Goal: Task Accomplishment & Management: Complete application form

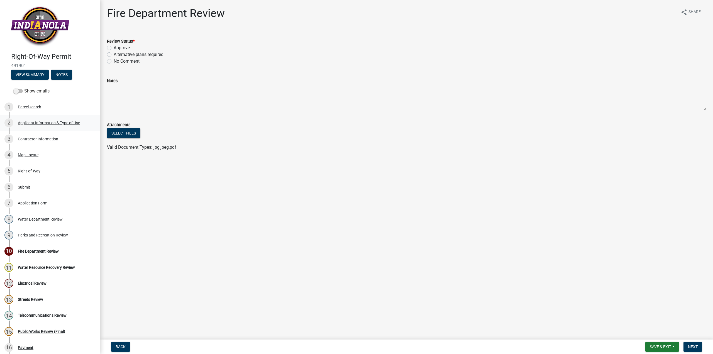
click at [27, 119] on div "2 Applicant Information & Type of Use" at bounding box center [47, 122] width 87 height 9
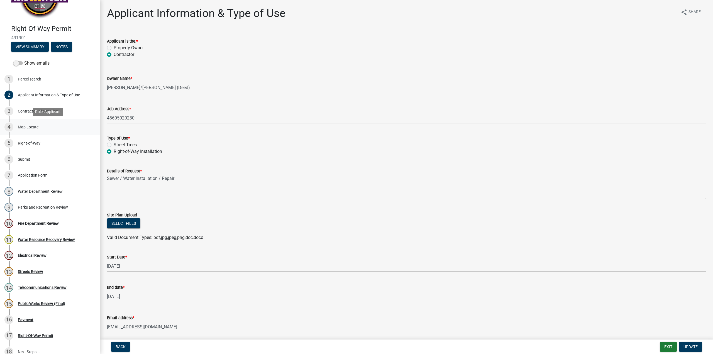
click at [21, 128] on div "Map Locate" at bounding box center [28, 127] width 21 height 4
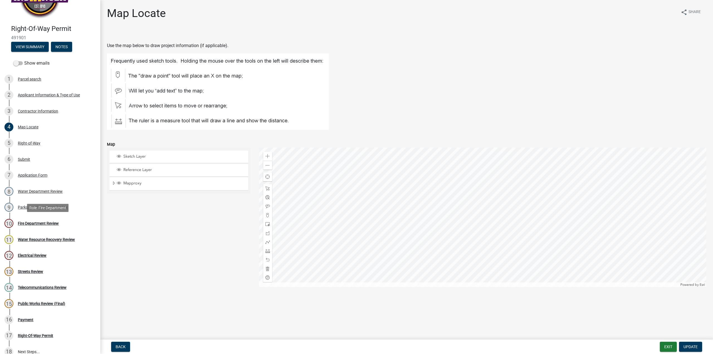
click at [44, 224] on div "Fire Department Review" at bounding box center [38, 223] width 41 height 4
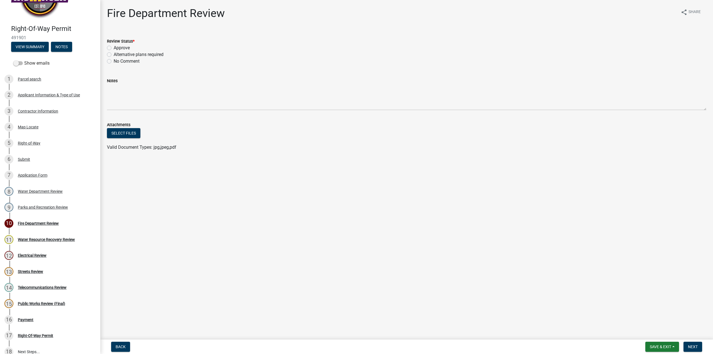
click at [114, 47] on label "Approve" at bounding box center [122, 48] width 16 height 7
click at [114, 47] on input "Approve" at bounding box center [116, 47] width 4 height 4
radio input "true"
click at [695, 346] on span "Next" at bounding box center [693, 347] width 10 height 4
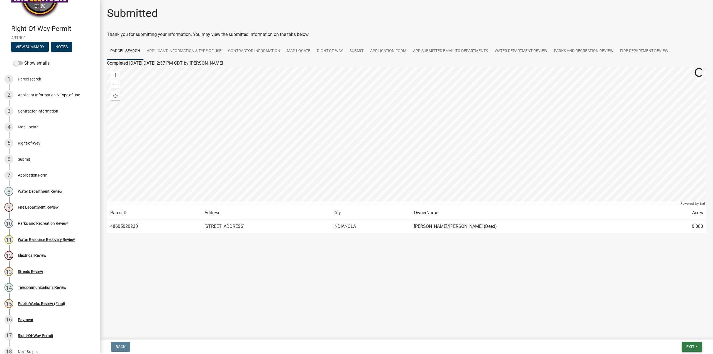
click at [695, 346] on button "Exit" at bounding box center [692, 347] width 20 height 10
click at [672, 318] on button "Save" at bounding box center [680, 318] width 45 height 13
click at [691, 346] on span "Exit" at bounding box center [690, 347] width 8 height 4
click at [682, 334] on button "Save & Exit" at bounding box center [680, 332] width 45 height 13
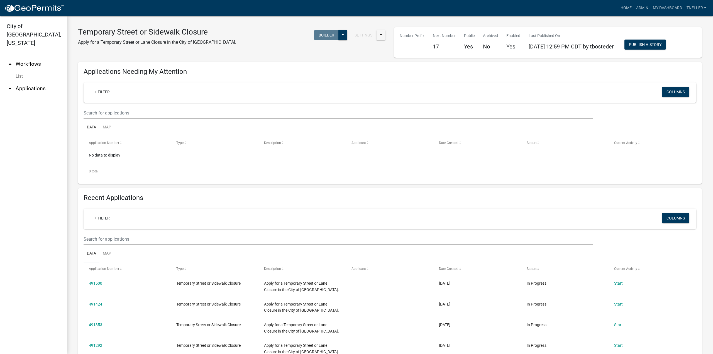
click at [30, 57] on link "arrow_drop_up Workflows" at bounding box center [33, 63] width 67 height 13
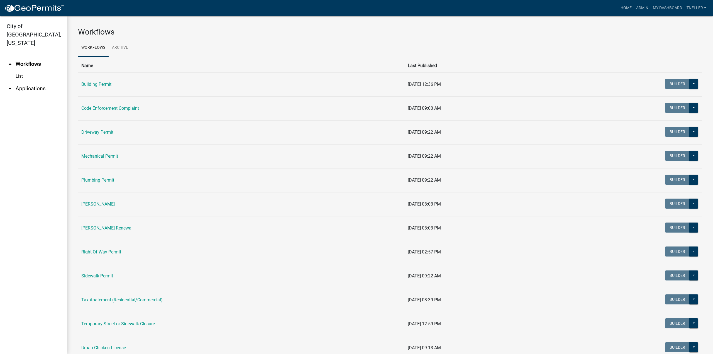
scroll to position [21, 0]
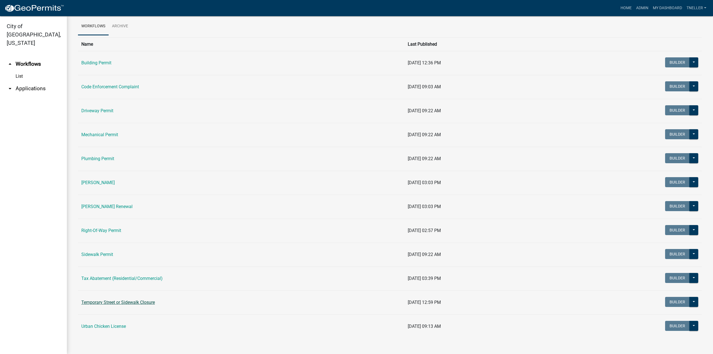
click at [109, 302] on link "Temporary Street or Sidewalk Closure" at bounding box center [118, 302] width 74 height 5
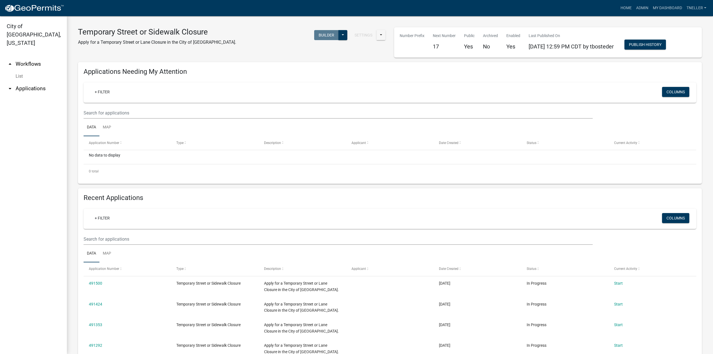
click at [26, 57] on link "arrow_drop_up Workflows" at bounding box center [33, 63] width 67 height 13
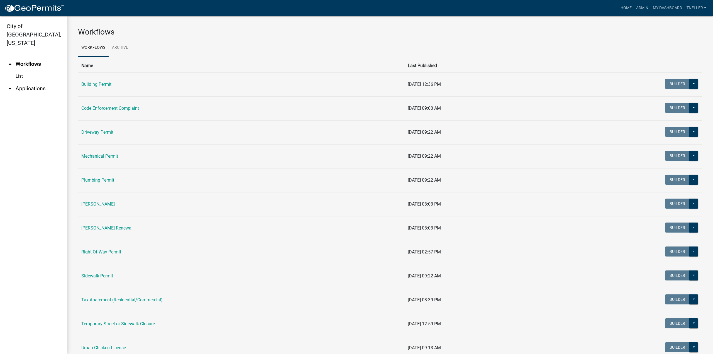
click at [106, 253] on link "Right-Of-Way Permit" at bounding box center [101, 251] width 40 height 5
